Goal: Task Accomplishment & Management: Manage account settings

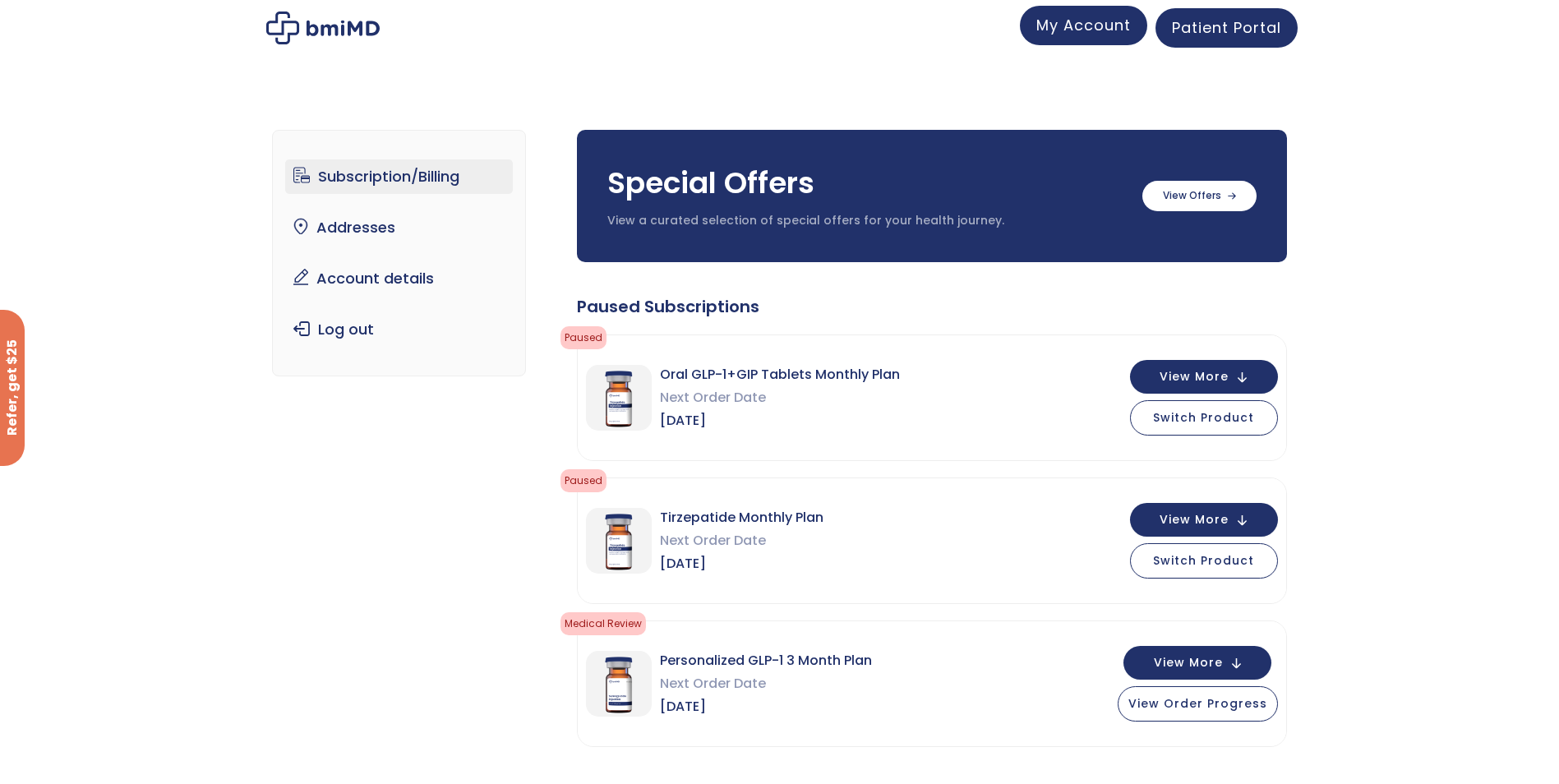
click at [1084, 39] on link "My Account" at bounding box center [1084, 25] width 128 height 39
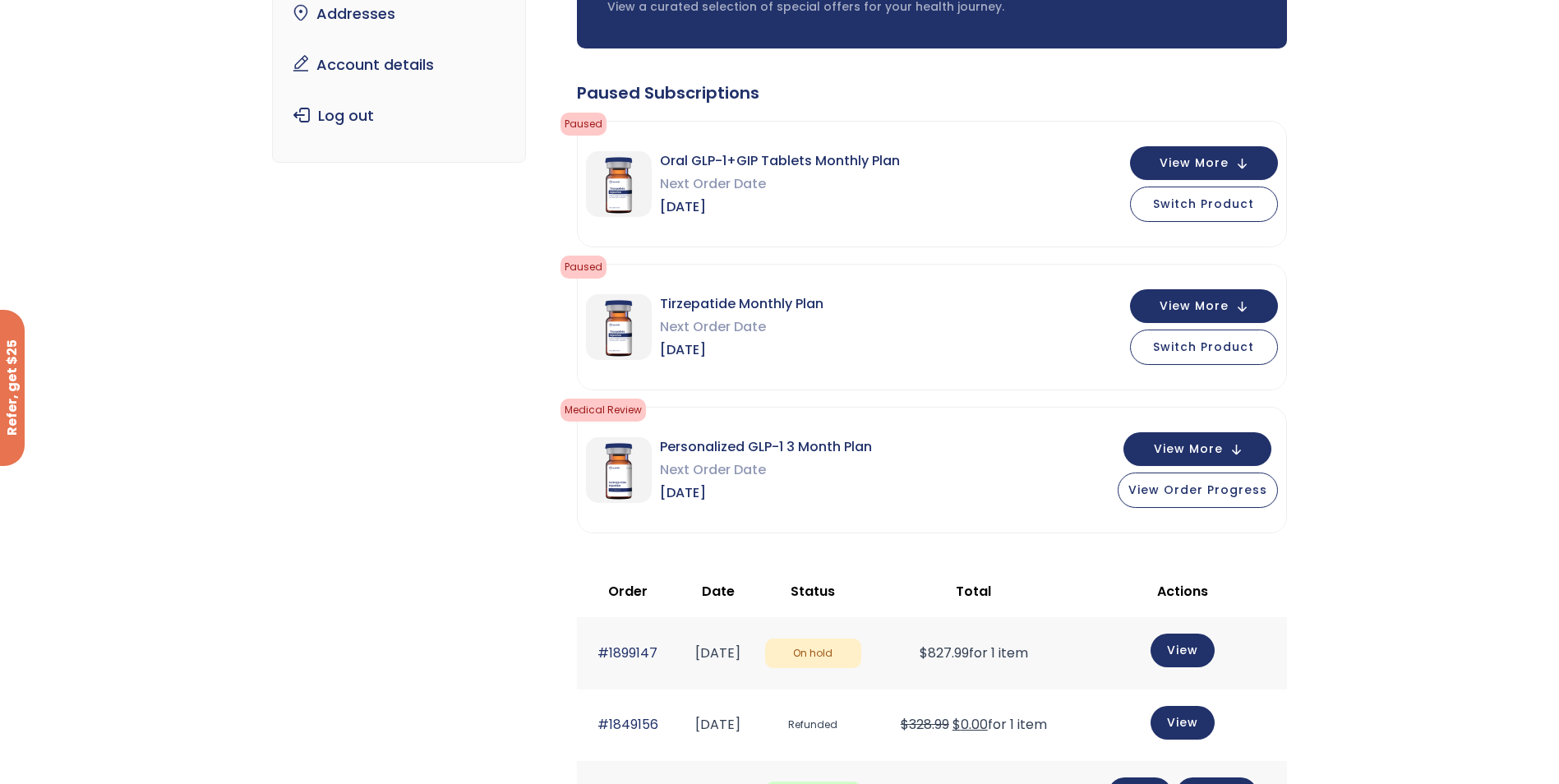
scroll to position [493, 0]
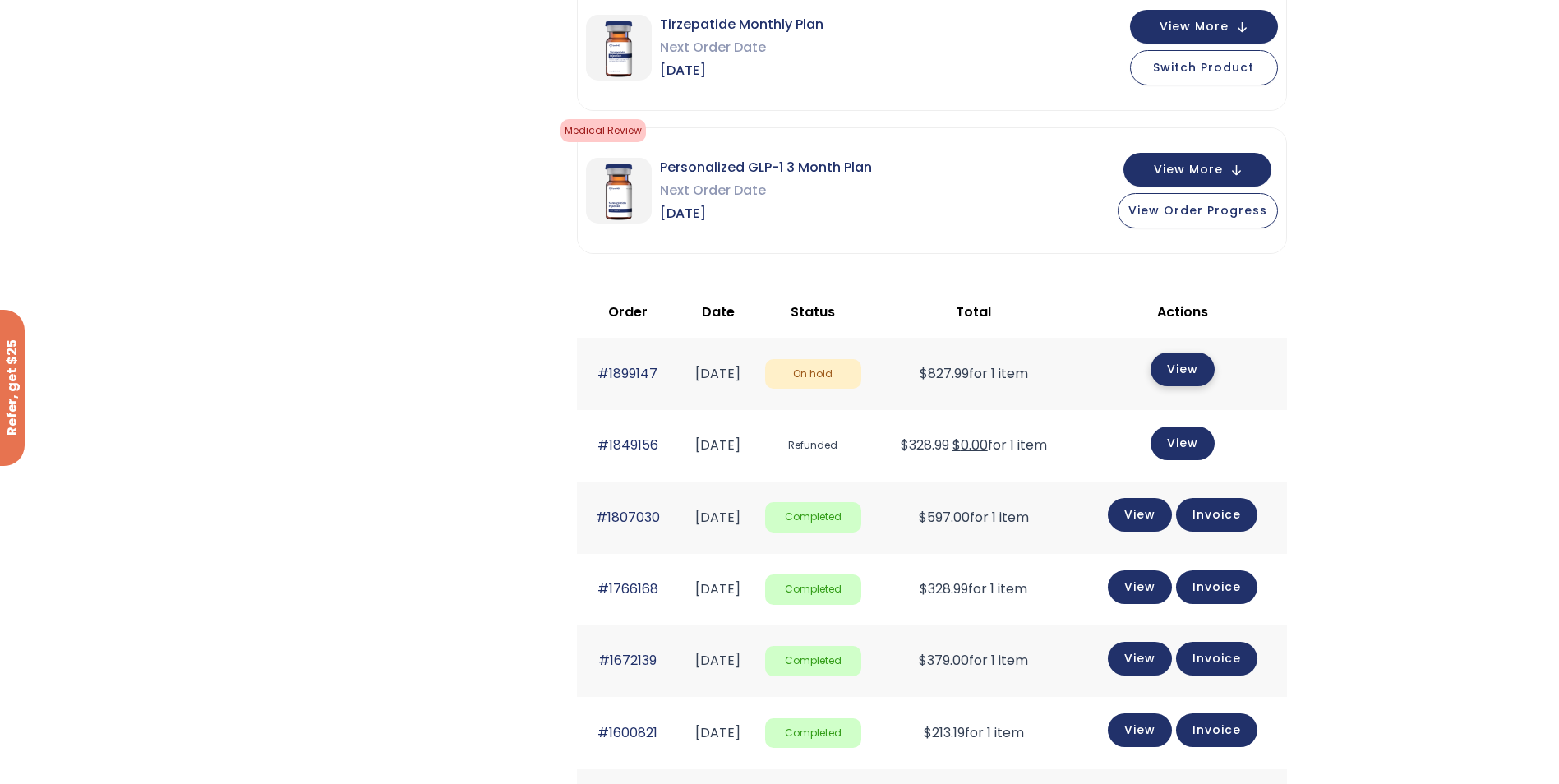
click at [1195, 367] on link "View" at bounding box center [1183, 369] width 64 height 34
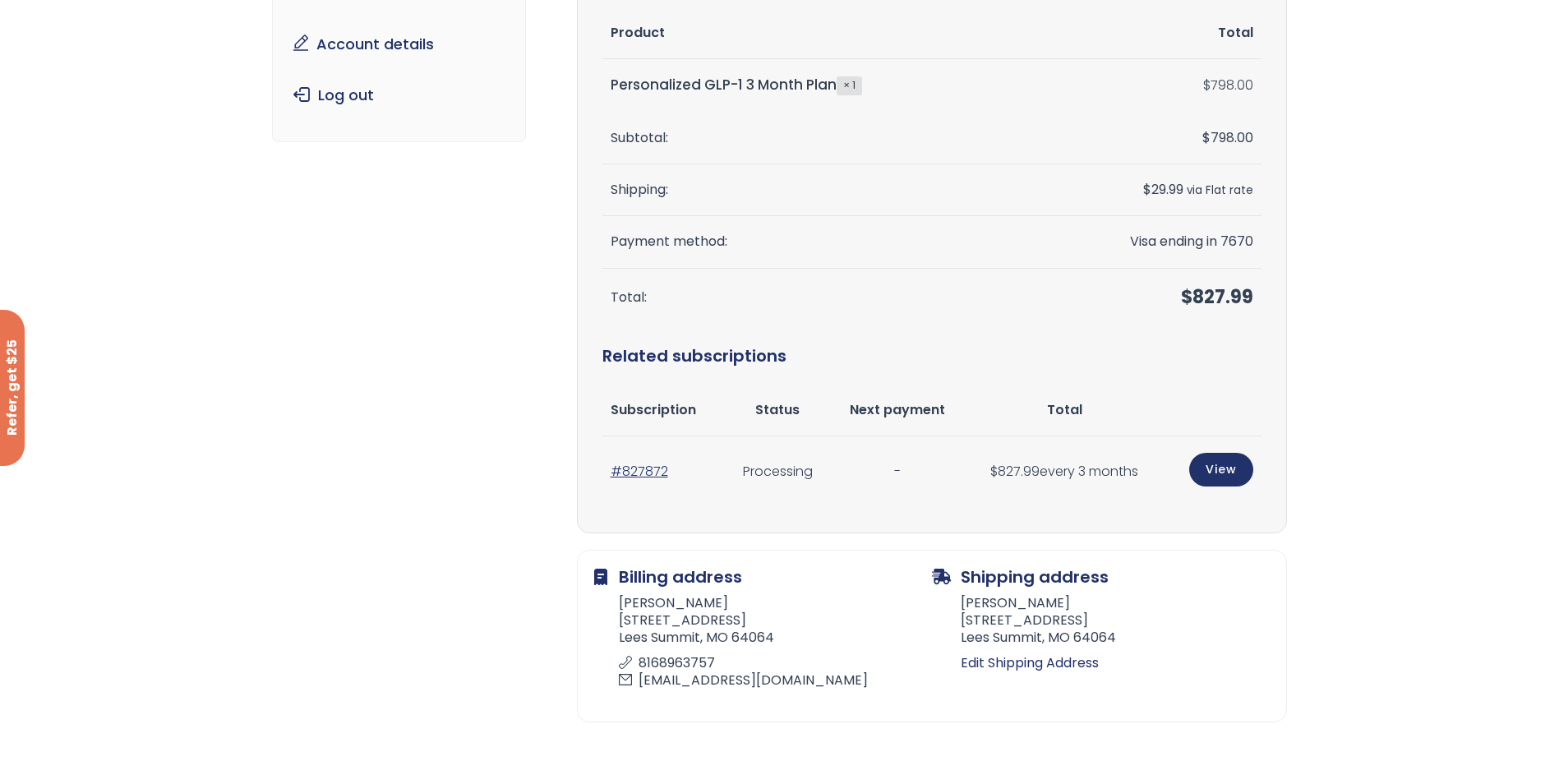
scroll to position [165, 0]
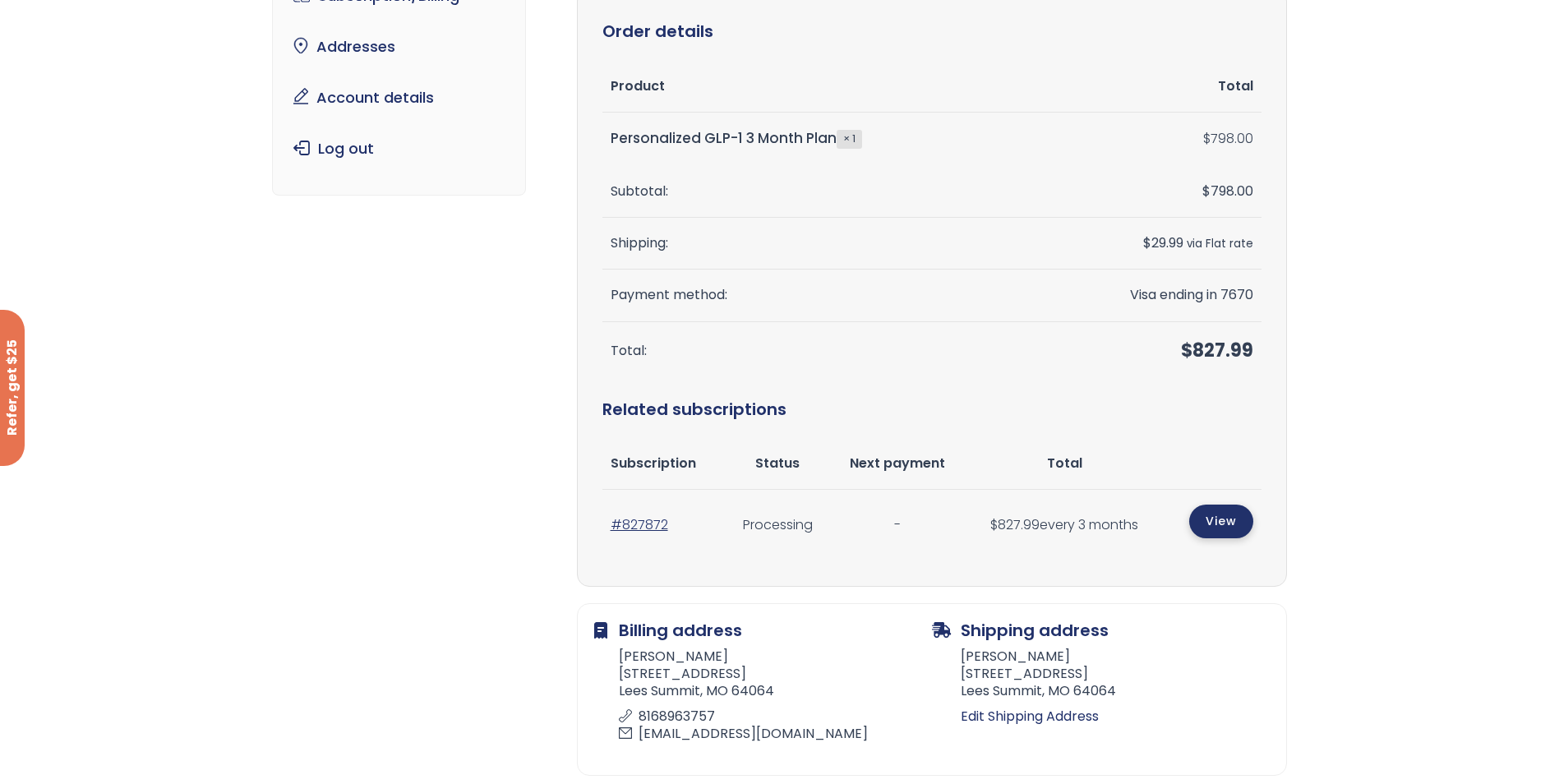
click at [1221, 525] on link "View" at bounding box center [1222, 521] width 64 height 34
